Goal: Task Accomplishment & Management: Complete application form

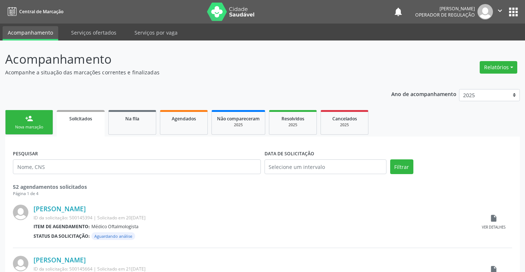
click at [40, 120] on link "person_add Nova marcação" at bounding box center [29, 122] width 48 height 25
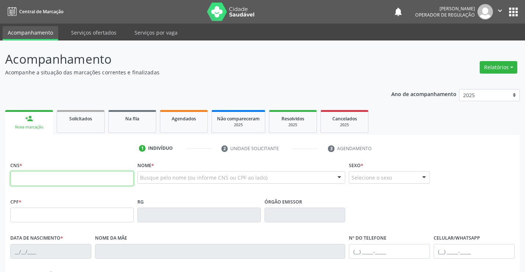
click at [59, 179] on input "text" at bounding box center [71, 178] width 123 height 15
type input "709 6056 1278 3275"
type input "07364000699"
type input "17[DATE]"
type input "[PHONE_NUMBER]"
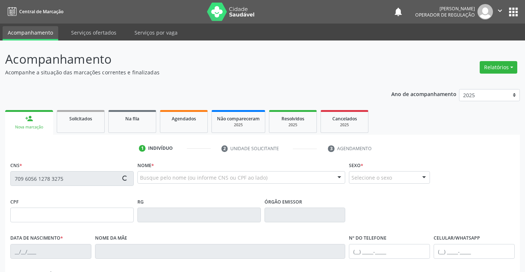
type input "285.940.025-72"
type input "S/N"
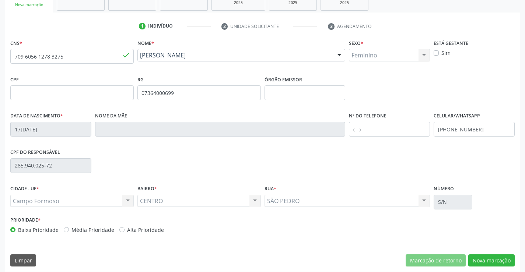
scroll to position [127, 0]
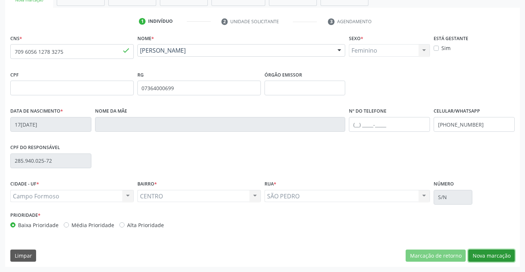
click at [484, 260] on button "Nova marcação" at bounding box center [491, 256] width 46 height 13
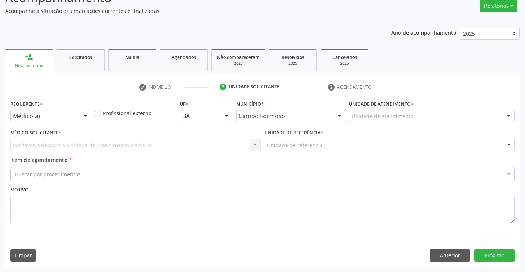
scroll to position [61, 0]
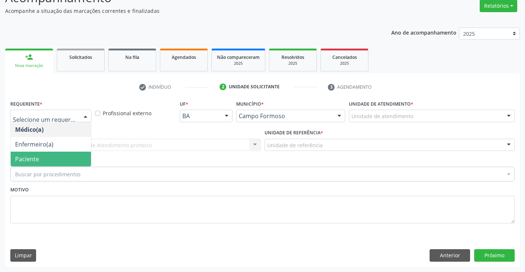
click at [46, 159] on span "Paciente" at bounding box center [51, 159] width 80 height 15
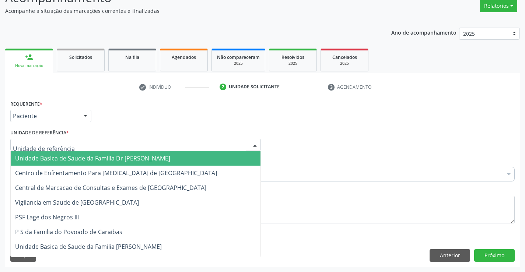
click at [77, 145] on div at bounding box center [135, 145] width 250 height 13
click at [77, 156] on span "Unidade Basica de Saude da Familia Dr [PERSON_NAME]" at bounding box center [92, 158] width 155 height 8
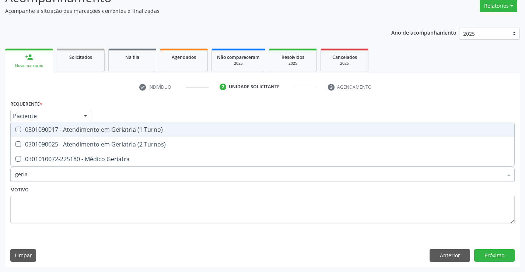
type input "geriat"
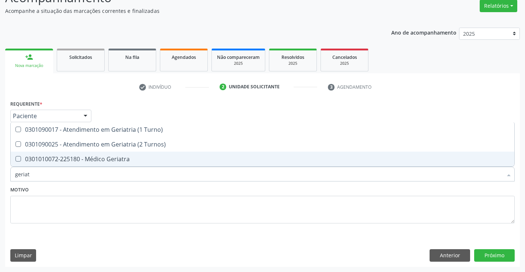
click at [73, 160] on div "0301010072-225180 - Médico Geriatra" at bounding box center [262, 159] width 494 height 6
checkbox Geriatra "true"
click at [486, 253] on button "Próximo" at bounding box center [494, 255] width 40 height 13
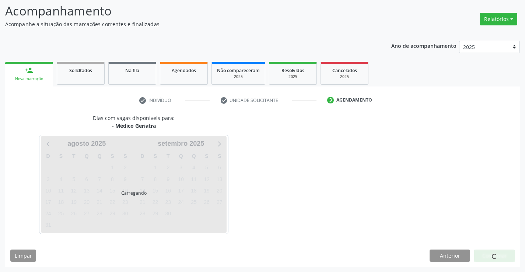
scroll to position [48, 0]
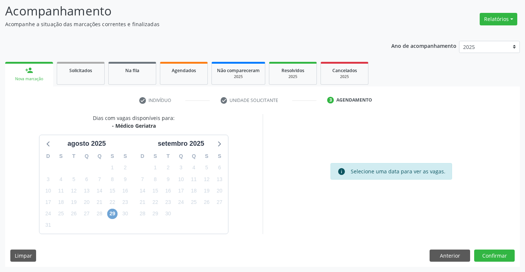
click at [110, 211] on span "29" at bounding box center [112, 214] width 10 height 10
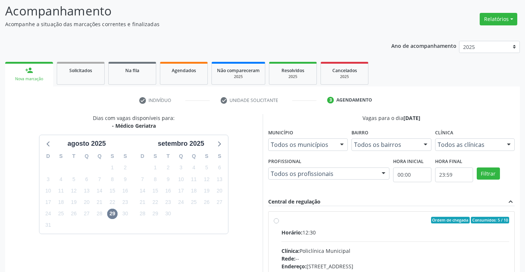
click at [281, 221] on label "Ordem de chegada Consumidos: 5 / 10 Horário: 12:30 Clínica: Policlínica Municip…" at bounding box center [395, 273] width 228 height 113
click at [276, 221] on input "Ordem de chegada Consumidos: 5 / 10 Horário: 12:30 Clínica: Policlínica Municip…" at bounding box center [276, 220] width 5 height 7
radio input "true"
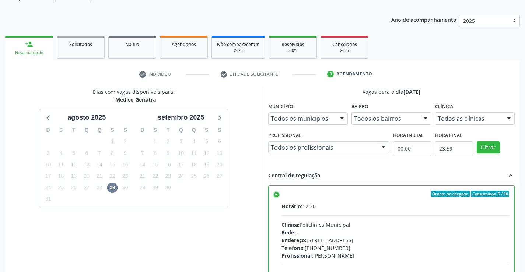
scroll to position [158, 0]
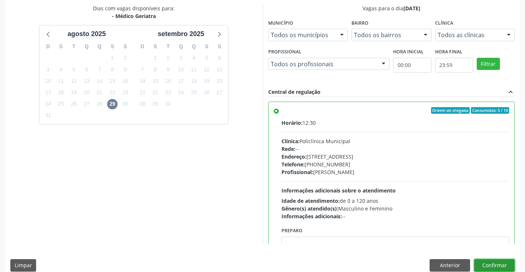
click at [498, 262] on button "Confirmar" at bounding box center [494, 265] width 40 height 13
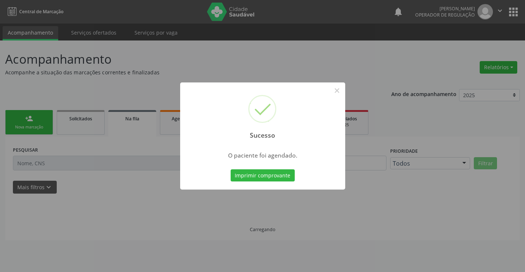
scroll to position [0, 0]
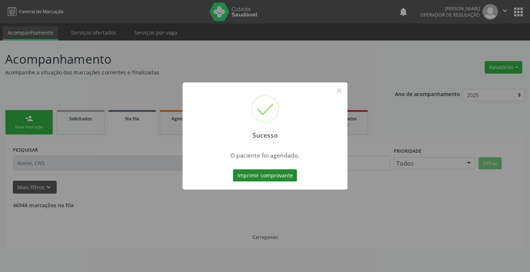
click at [267, 176] on button "Imprimir comprovante" at bounding box center [265, 175] width 64 height 13
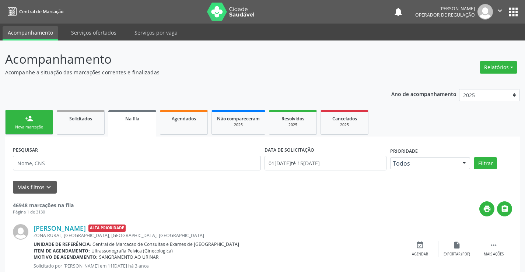
click at [38, 122] on link "person_add Nova marcação" at bounding box center [29, 122] width 48 height 25
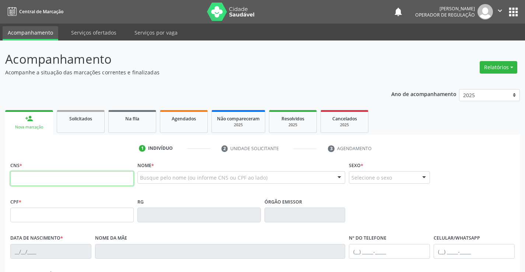
click at [34, 177] on input "text" at bounding box center [71, 178] width 123 height 15
type input "700 8004 4631 8083"
type input "0947560580"
type input "13/[DATE]"
type input "[PHONE_NUMBER]"
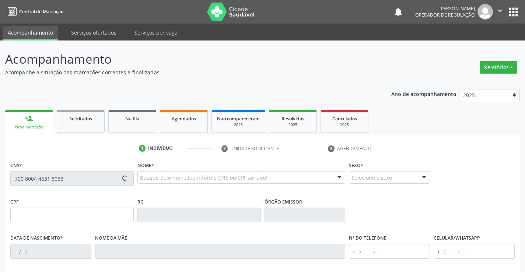
type input "[PHONE_NUMBER]"
type input "012.970.165-30"
type input "30"
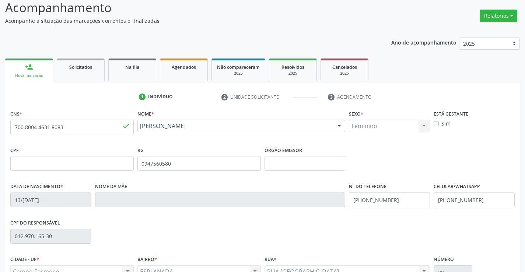
scroll to position [127, 0]
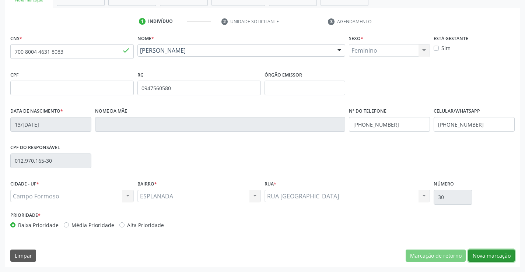
drag, startPoint x: 487, startPoint y: 255, endPoint x: 436, endPoint y: 232, distance: 56.2
click at [487, 255] on button "Nova marcação" at bounding box center [491, 256] width 46 height 13
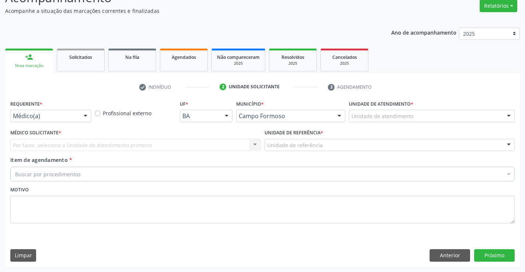
scroll to position [61, 0]
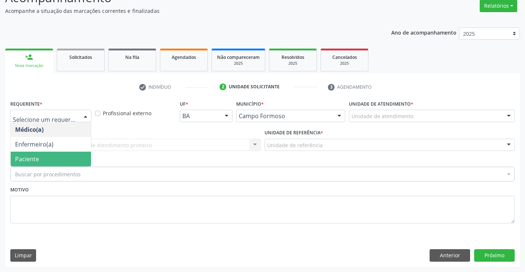
click at [47, 162] on span "Paciente" at bounding box center [51, 159] width 80 height 15
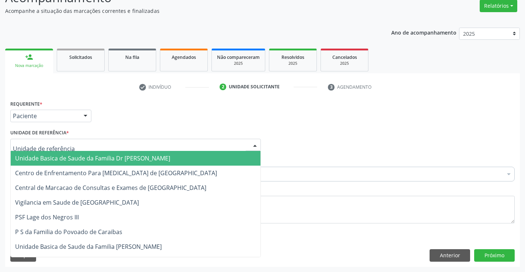
drag, startPoint x: 57, startPoint y: 147, endPoint x: 63, endPoint y: 144, distance: 6.3
click at [63, 153] on span "Unidade Basica de Saude da Familia Dr [PERSON_NAME]" at bounding box center [136, 158] width 250 height 15
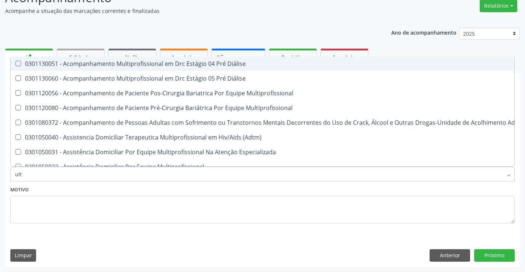
type input "ultr"
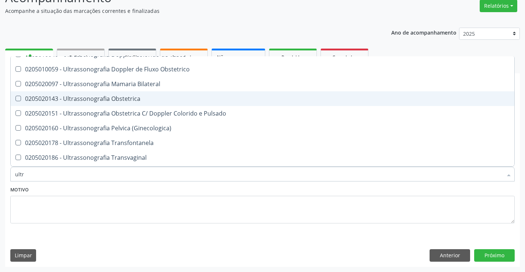
scroll to position [110, 0]
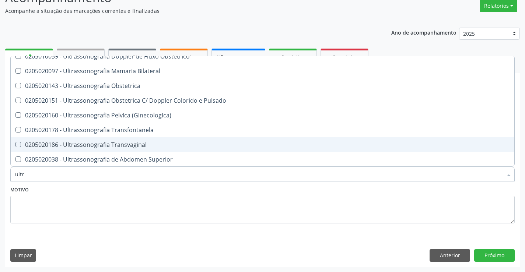
click at [142, 143] on div "0205020186 - Ultrassonografia Transvaginal" at bounding box center [262, 145] width 494 height 6
checkbox Transvaginal "true"
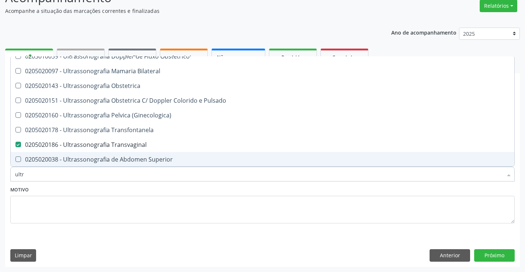
type input "ultr"
click at [113, 201] on textarea at bounding box center [262, 210] width 504 height 28
checkbox X "true"
checkbox Transvaginal "false"
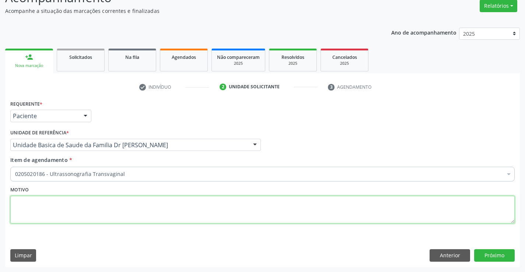
scroll to position [0, 0]
type textarea "o"
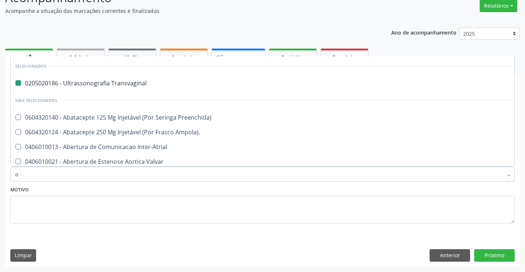
type input "ot"
checkbox Transvaginal "false"
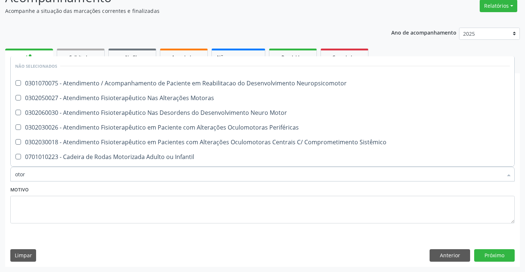
type input "otorr"
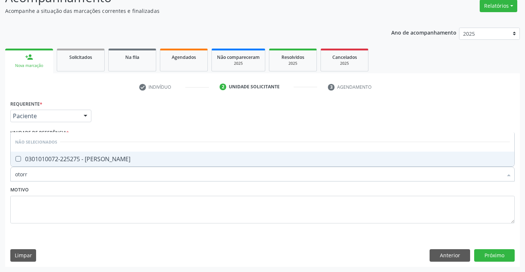
click at [134, 156] on div "0301010072-225275 - [PERSON_NAME]" at bounding box center [262, 159] width 494 height 6
checkbox Otorrinolaringologista "true"
click at [114, 203] on textarea at bounding box center [262, 210] width 504 height 28
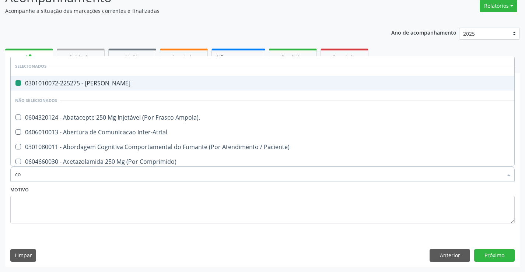
type input "col"
checkbox Otorrinolaringologista "false"
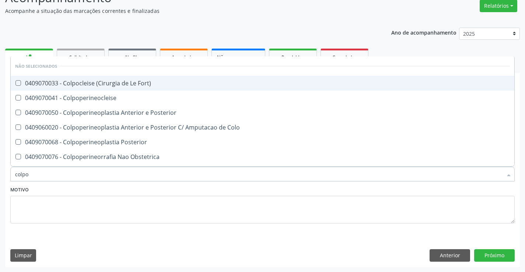
type input "colpos"
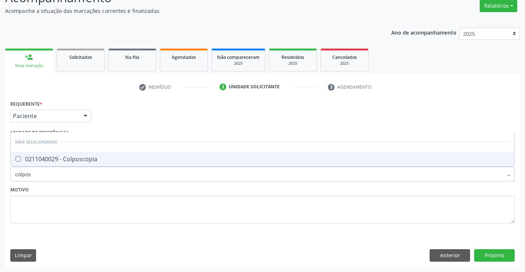
click at [106, 157] on div "0211040029 - Colposcopia" at bounding box center [262, 159] width 494 height 6
checkbox Colposcopia "true"
click at [496, 256] on button "Próximo" at bounding box center [494, 255] width 40 height 13
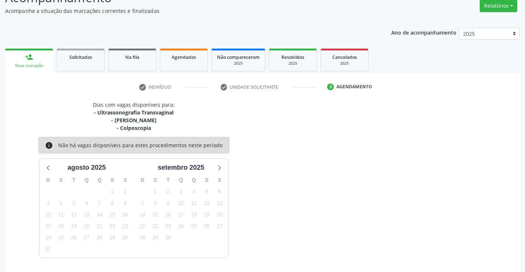
scroll to position [85, 0]
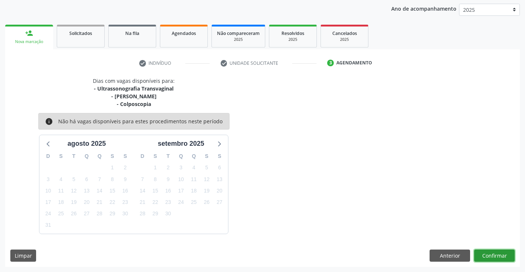
click at [499, 255] on button "Confirmar" at bounding box center [494, 256] width 40 height 13
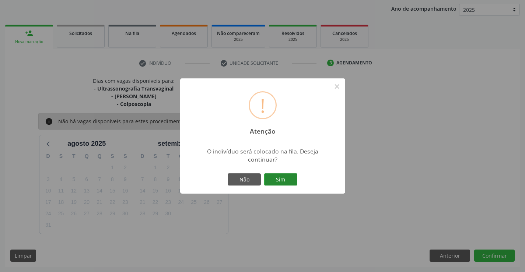
click at [276, 179] on button "Sim" at bounding box center [280, 179] width 33 height 13
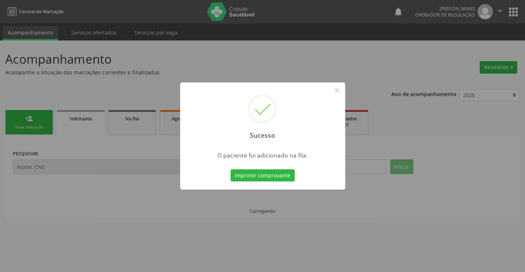
scroll to position [0, 0]
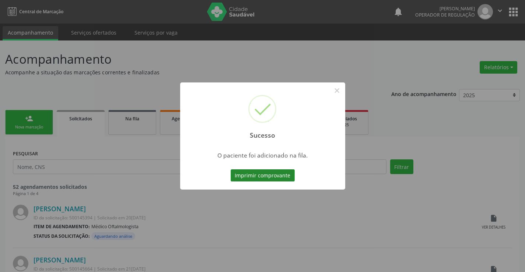
click at [267, 174] on button "Imprimir comprovante" at bounding box center [262, 175] width 64 height 13
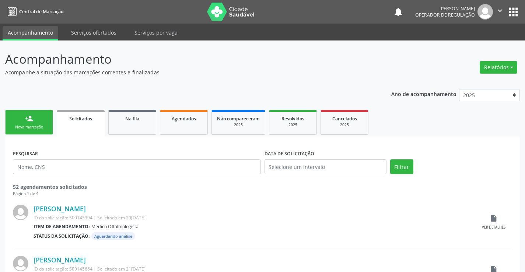
click at [39, 115] on link "person_add Nova marcação" at bounding box center [29, 122] width 48 height 25
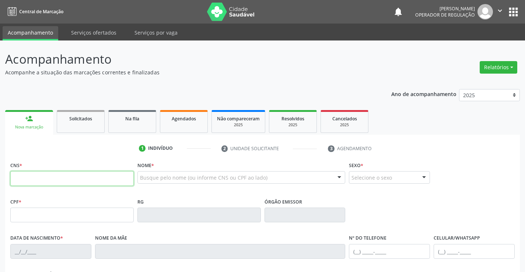
click at [53, 177] on input "text" at bounding box center [71, 178] width 123 height 15
type input "702 9035 1014 8579"
type input "152525308"
type input "[DATE]"
type input "[PHONE_NUMBER]"
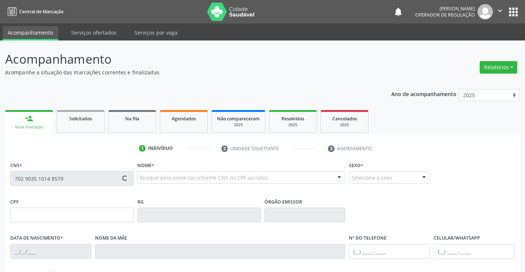
type input "[PHONE_NUMBER]"
type input "044.641.105-17"
type input "798"
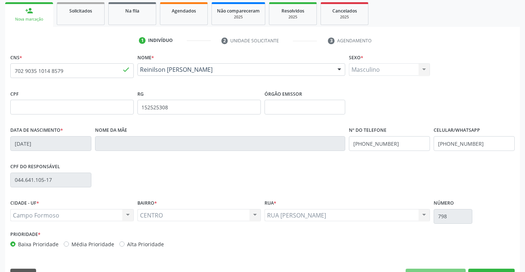
scroll to position [127, 0]
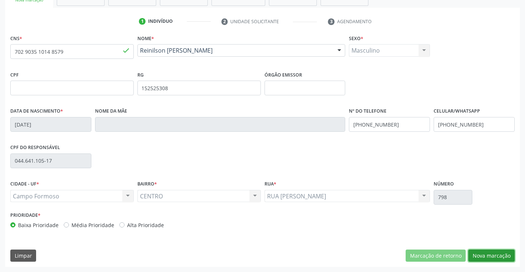
click at [483, 253] on button "Nova marcação" at bounding box center [491, 256] width 46 height 13
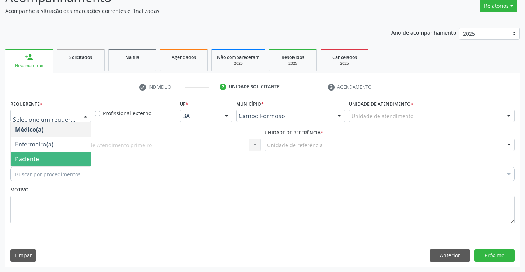
click at [54, 161] on span "Paciente" at bounding box center [51, 159] width 80 height 15
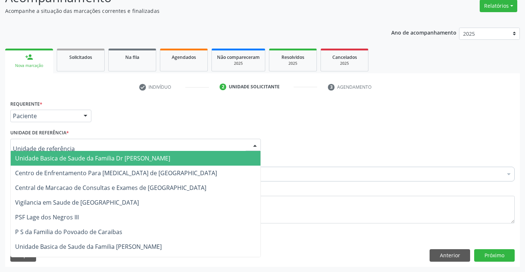
drag, startPoint x: 64, startPoint y: 147, endPoint x: 67, endPoint y: 153, distance: 7.0
click at [67, 159] on span "Unidade Basica de Saude da Familia Dr [PERSON_NAME]" at bounding box center [92, 158] width 155 height 8
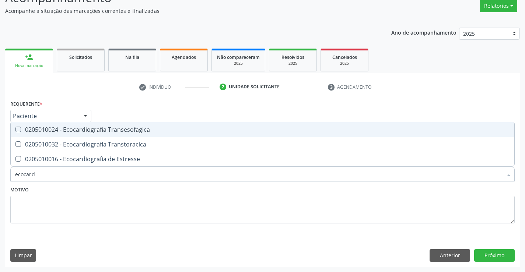
type input "ecocardi"
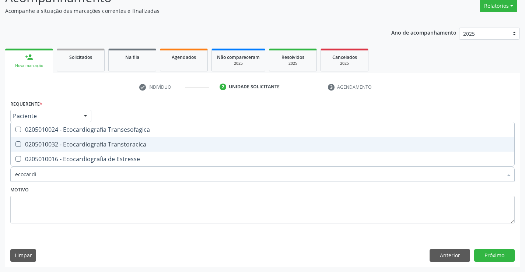
click at [88, 144] on div "0205010032 - Ecocardiografia Transtoracica" at bounding box center [262, 144] width 494 height 6
checkbox Transtoracica "true"
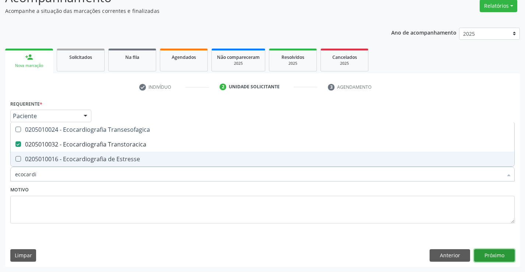
click at [495, 252] on button "Próximo" at bounding box center [494, 255] width 40 height 13
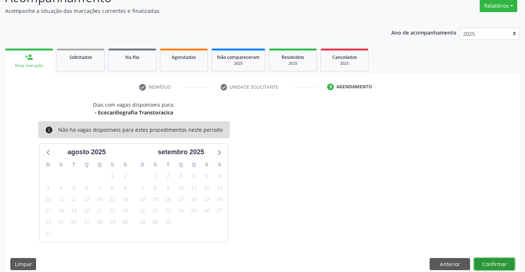
click at [493, 264] on button "Confirmar" at bounding box center [494, 264] width 40 height 13
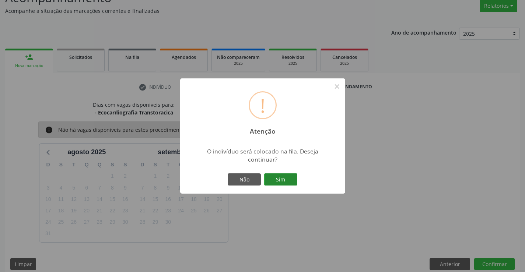
click at [288, 176] on button "Sim" at bounding box center [280, 179] width 33 height 13
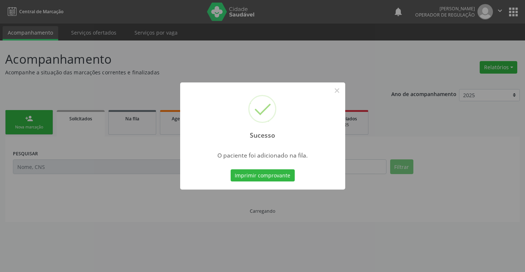
scroll to position [0, 0]
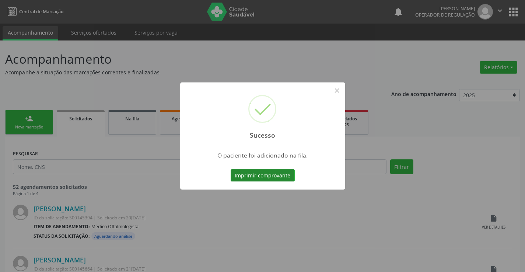
click at [266, 177] on button "Imprimir comprovante" at bounding box center [262, 175] width 64 height 13
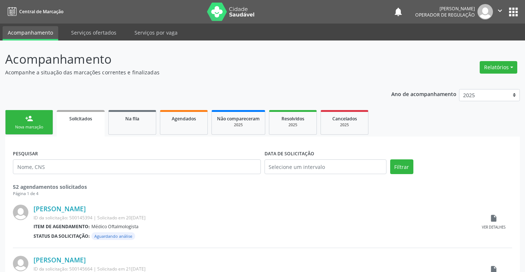
click at [32, 118] on div "person_add" at bounding box center [29, 118] width 8 height 8
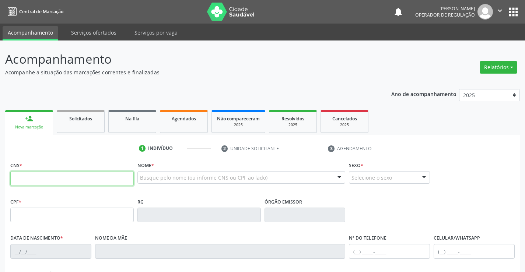
click at [54, 179] on input "text" at bounding box center [71, 178] width 123 height 15
type input "702 9035 1014 8579"
type input "152525308"
type input "[DATE]"
type input "[PHONE_NUMBER]"
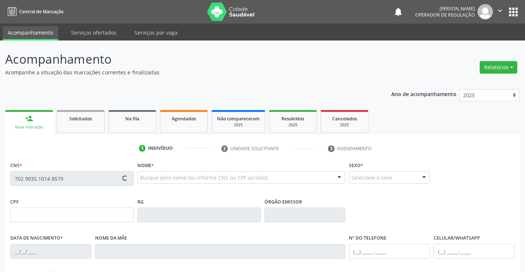
type input "[PHONE_NUMBER]"
type input "044.641.105-17"
type input "798"
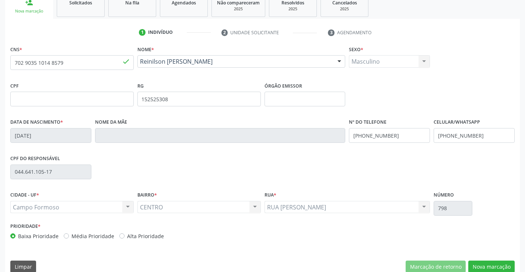
scroll to position [127, 0]
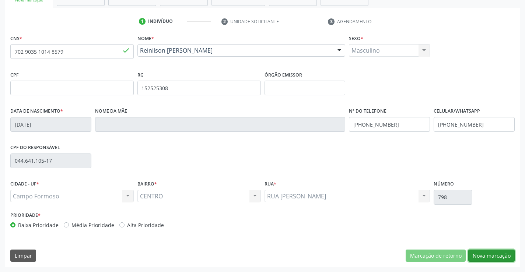
click at [492, 252] on button "Nova marcação" at bounding box center [491, 256] width 46 height 13
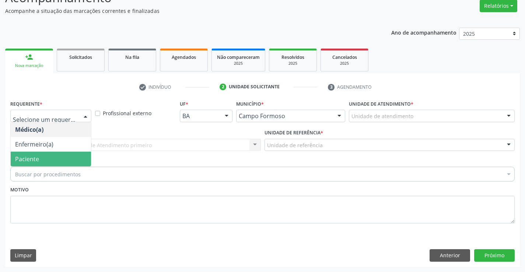
click at [56, 156] on span "Paciente" at bounding box center [51, 159] width 80 height 15
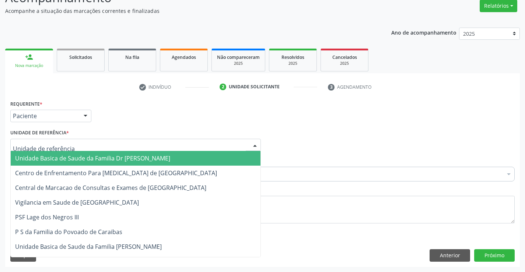
click at [66, 154] on span "Unidade Basica de Saude da Familia Dr [PERSON_NAME]" at bounding box center [92, 158] width 155 height 8
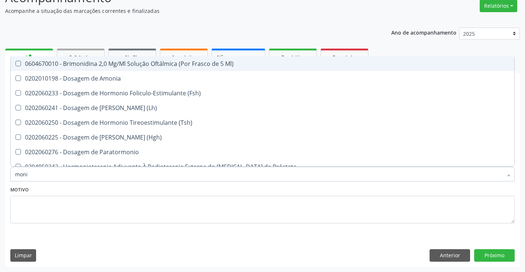
type input "monit"
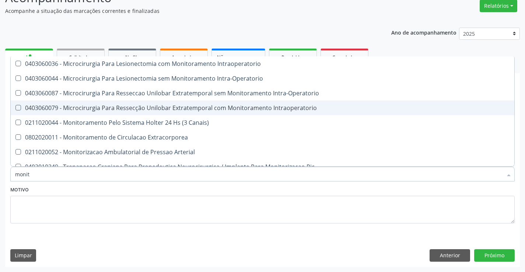
scroll to position [22, 0]
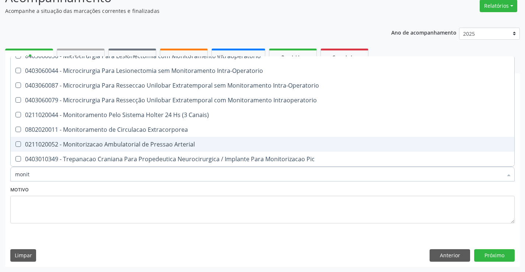
click at [161, 144] on div "0211020052 - Monitorizacao Ambulatorial de Pressao Arterial" at bounding box center [262, 144] width 494 height 6
checkbox Arterial "true"
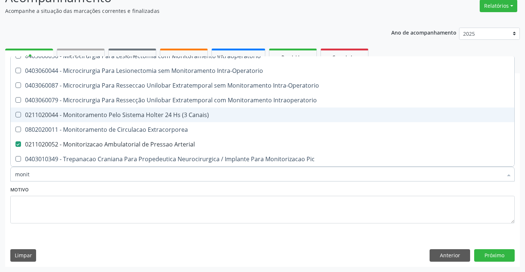
click at [167, 112] on div "0211020044 - Monitoramento Pelo Sistema Holter 24 Hs (3 Canais)" at bounding box center [262, 115] width 494 height 6
checkbox Canais\) "true"
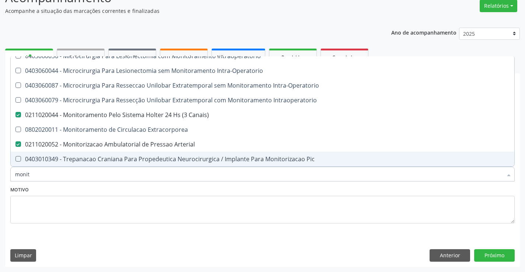
type input "monit"
click at [96, 211] on textarea at bounding box center [262, 210] width 504 height 28
checkbox Intraoperatorio "true"
checkbox Intra-Operatorio "true"
checkbox Canais\) "false"
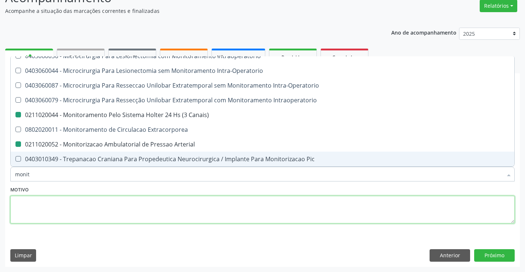
checkbox Arterial "false"
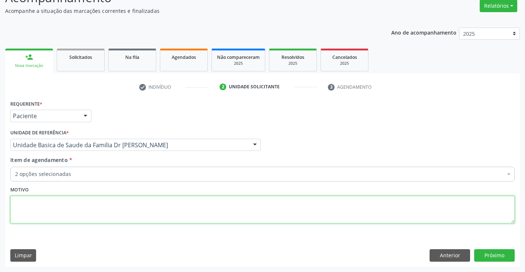
scroll to position [0, 0]
click at [15, 170] on input "Item de agendamento *" at bounding box center [15, 174] width 0 height 15
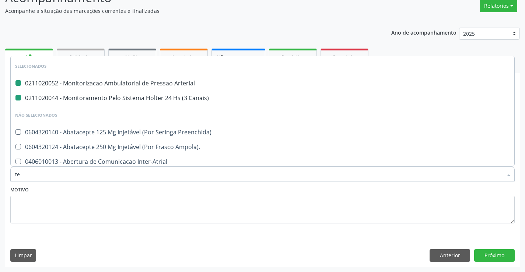
type input "tes"
checkbox Arterial "false"
checkbox Canais\) "false"
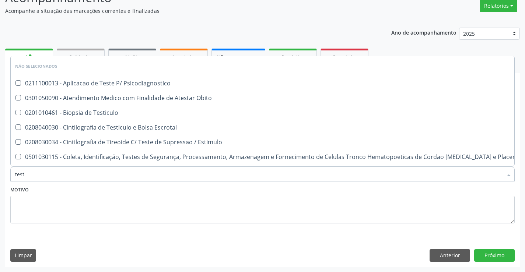
type input "teste"
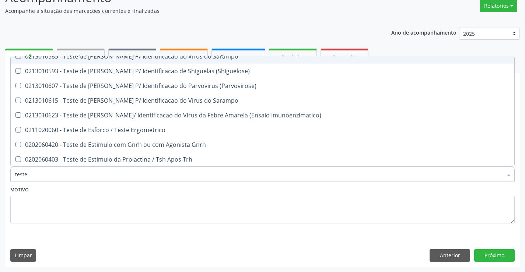
scroll to position [589, 0]
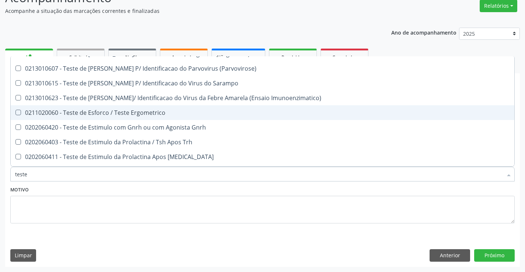
click at [142, 113] on div "0211020060 - Teste de Esforco / Teste Ergometrico" at bounding box center [272, 113] width 514 height 6
checkbox Ergometrico "true"
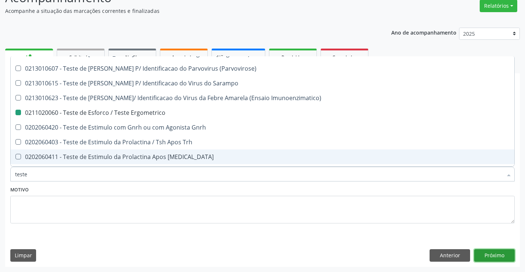
click at [493, 253] on button "Próximo" at bounding box center [494, 255] width 40 height 13
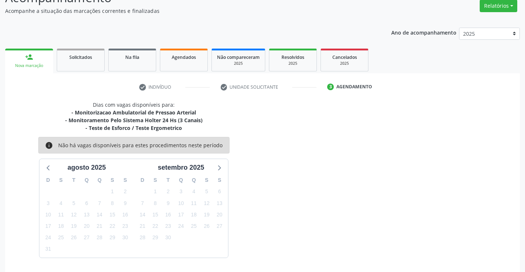
scroll to position [85, 0]
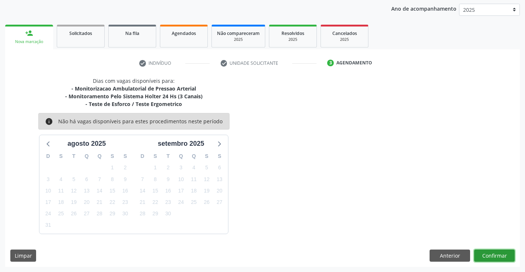
click at [487, 253] on button "Confirmar" at bounding box center [494, 256] width 40 height 13
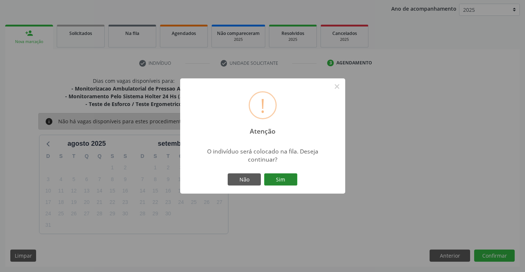
click at [283, 182] on button "Sim" at bounding box center [280, 179] width 33 height 13
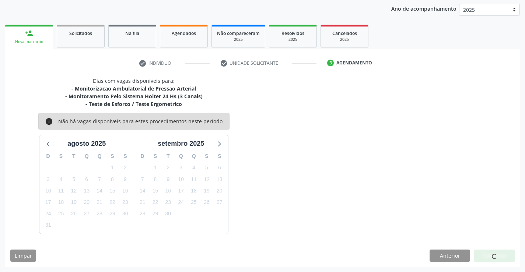
scroll to position [0, 0]
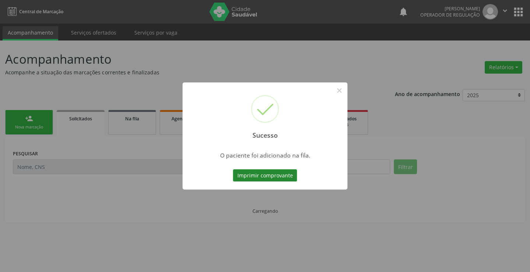
click at [281, 176] on button "Imprimir comprovante" at bounding box center [265, 175] width 64 height 13
